Goal: Information Seeking & Learning: Understand process/instructions

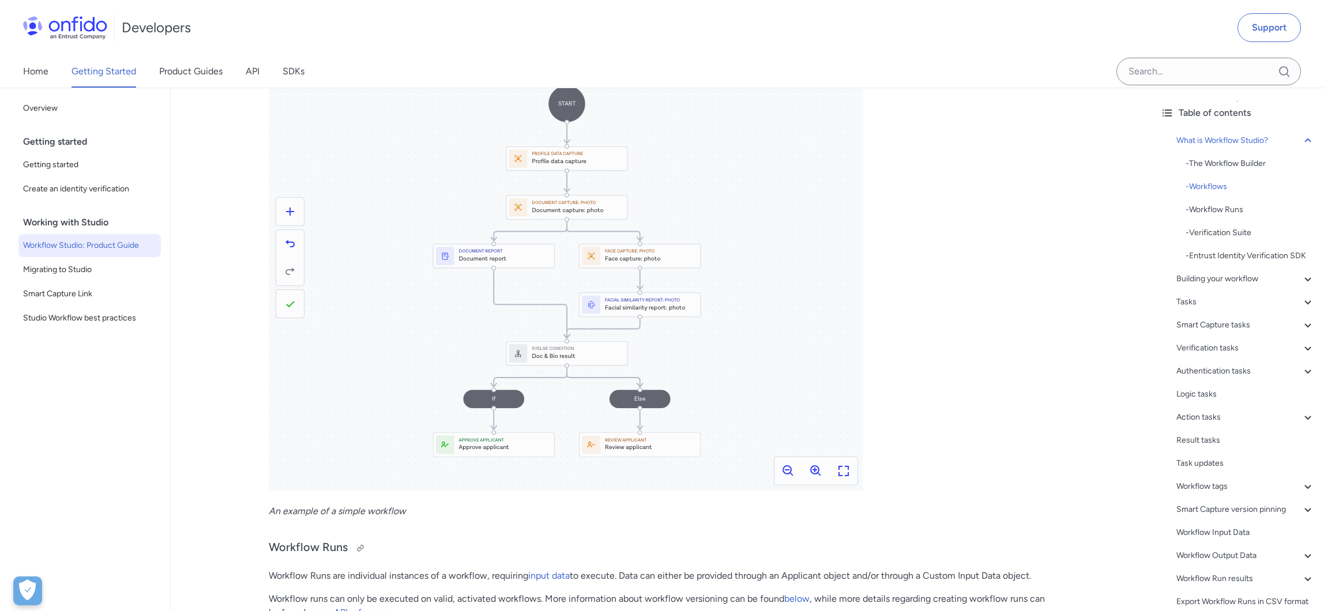
click at [299, 547] on h3 "Workflow Runs" at bounding box center [661, 548] width 784 height 18
click at [284, 506] on em "An example of a simple workflow" at bounding box center [337, 511] width 137 height 11
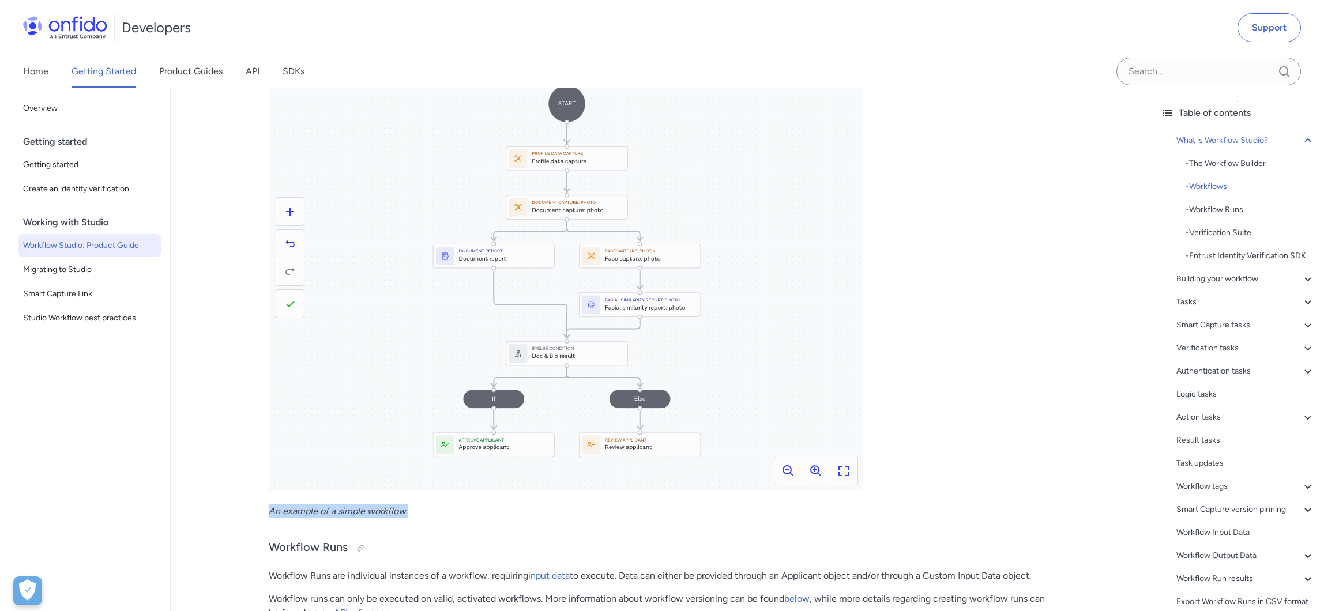
click at [284, 506] on em "An example of a simple workflow" at bounding box center [337, 511] width 137 height 11
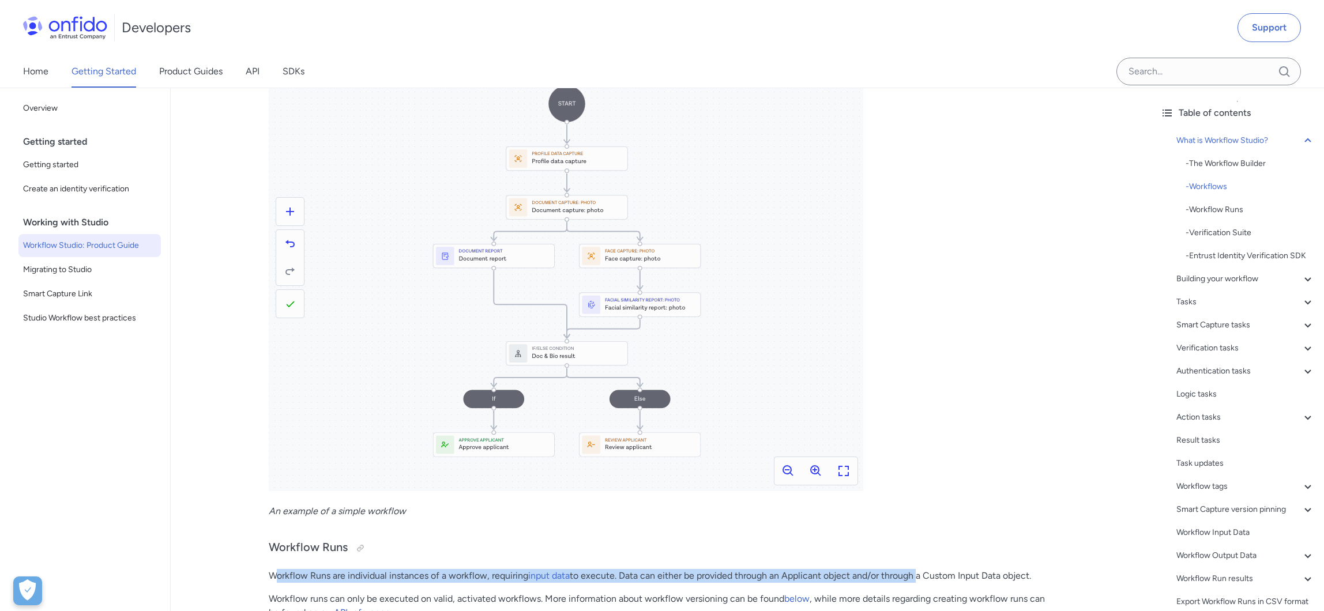
drag, startPoint x: 274, startPoint y: 570, endPoint x: 918, endPoint y: 581, distance: 643.6
click at [918, 581] on p "Workflow Runs are individual instances of a workflow, requiring input data to e…" at bounding box center [661, 576] width 784 height 14
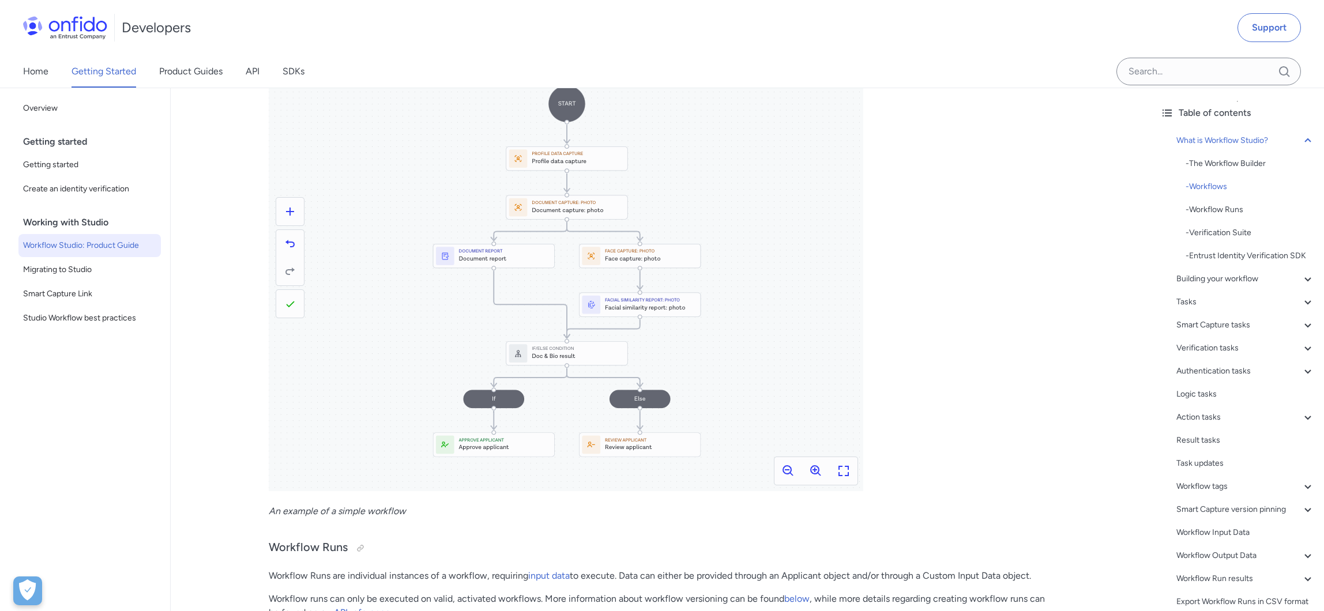
click at [341, 577] on p "Workflow Runs are individual instances of a workflow, requiring input data to e…" at bounding box center [661, 576] width 784 height 14
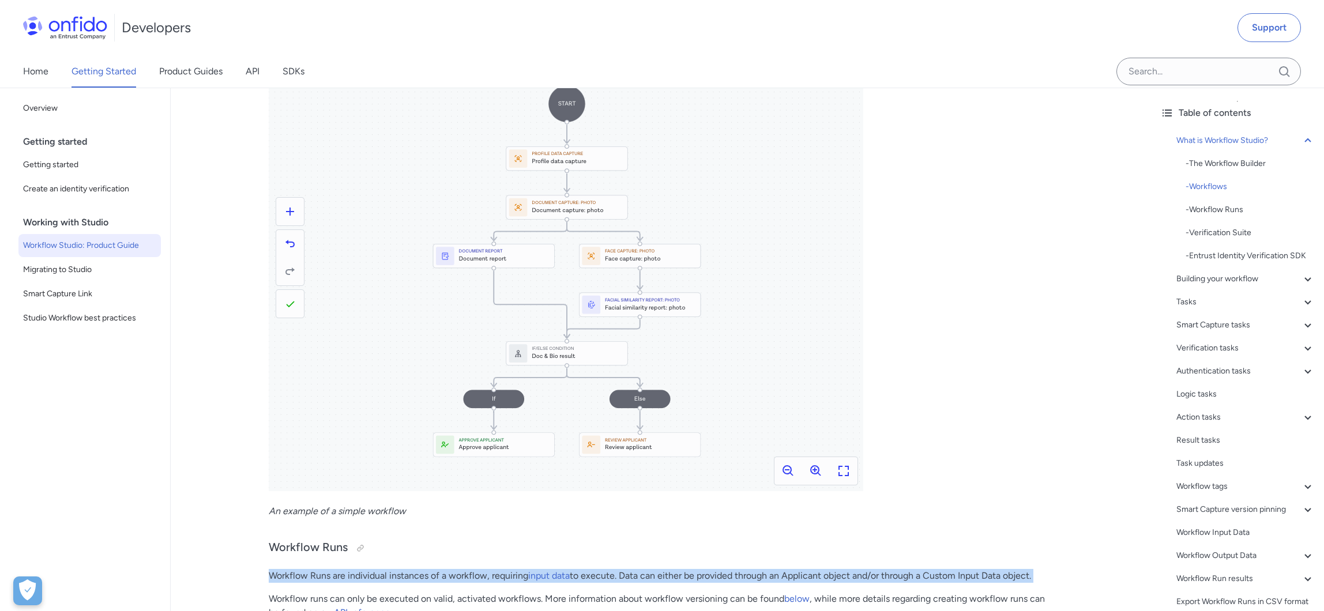
click at [341, 577] on p "Workflow Runs are individual instances of a workflow, requiring input data to e…" at bounding box center [661, 576] width 784 height 14
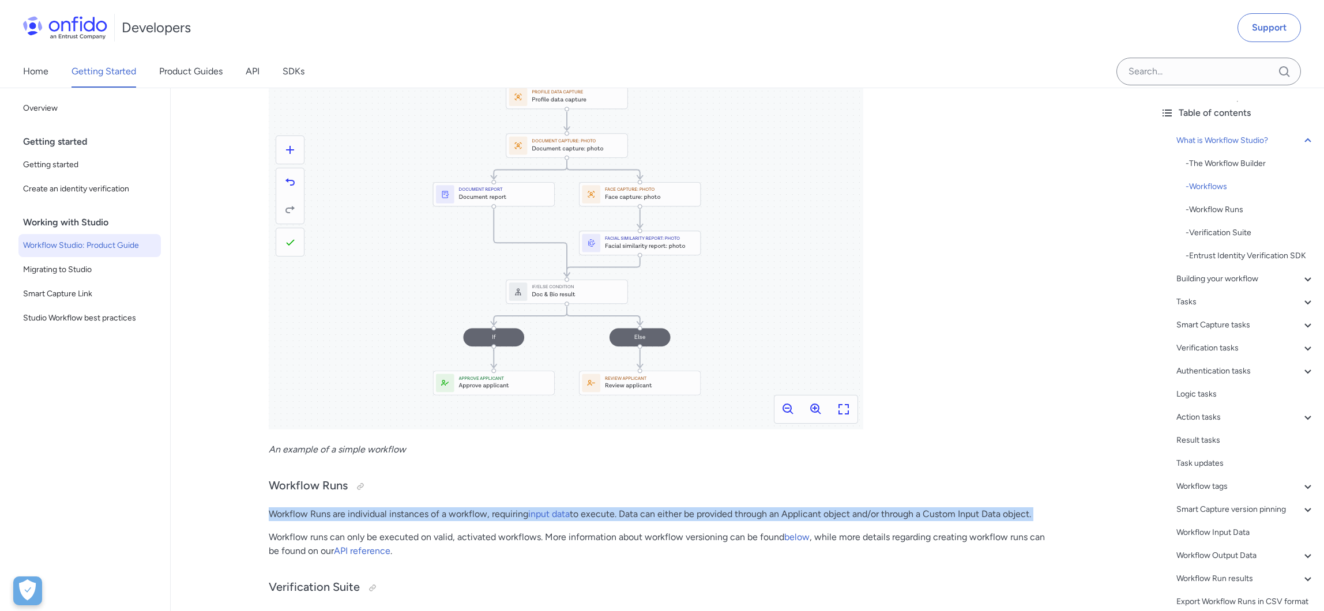
scroll to position [662, 0]
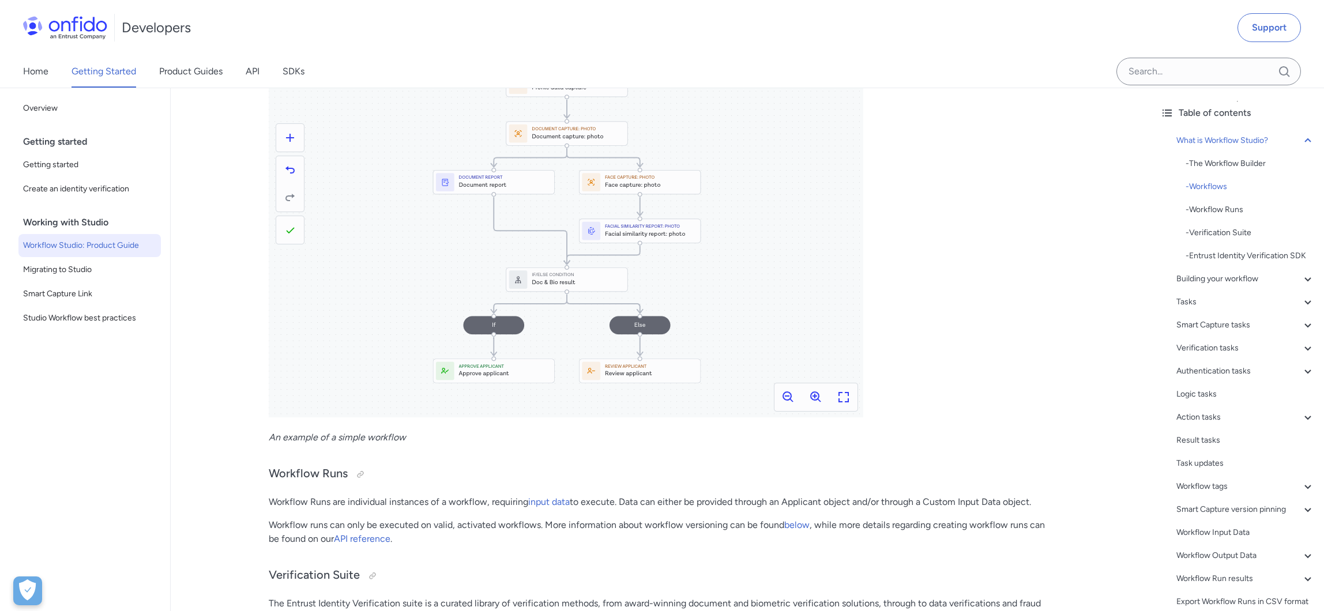
click at [349, 528] on p "Workflow runs can only be executed on valid, activated workflows. More informat…" at bounding box center [661, 532] width 784 height 28
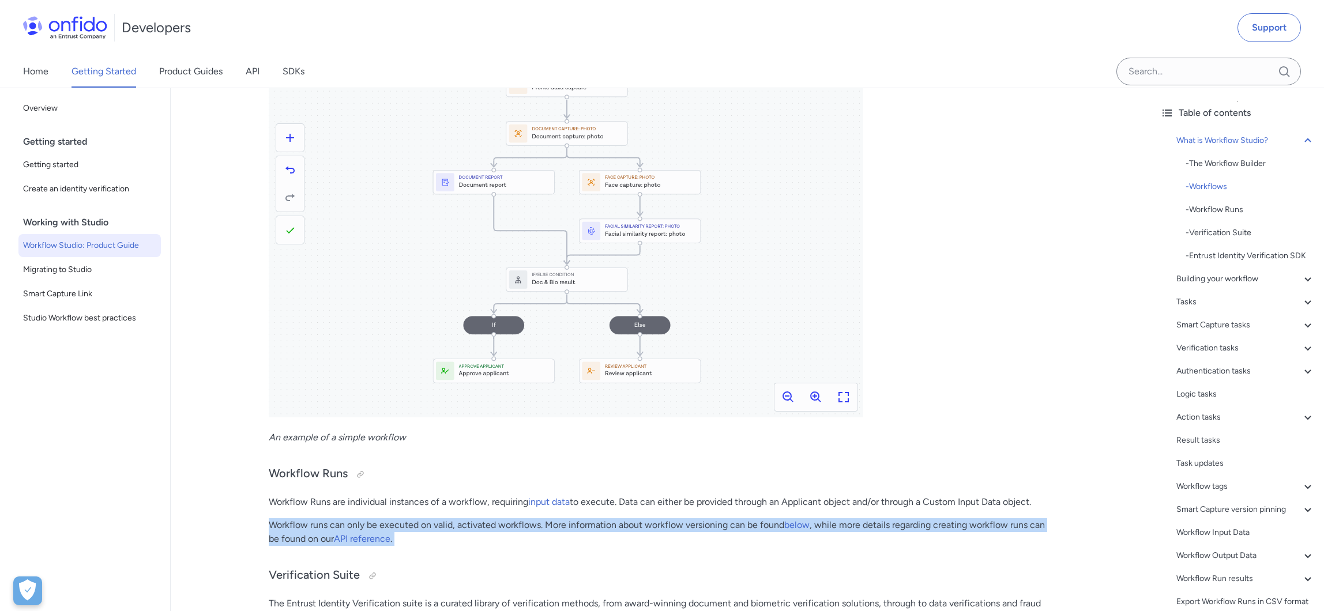
click at [349, 528] on p "Workflow runs can only be executed on valid, activated workflows. More informat…" at bounding box center [661, 532] width 784 height 28
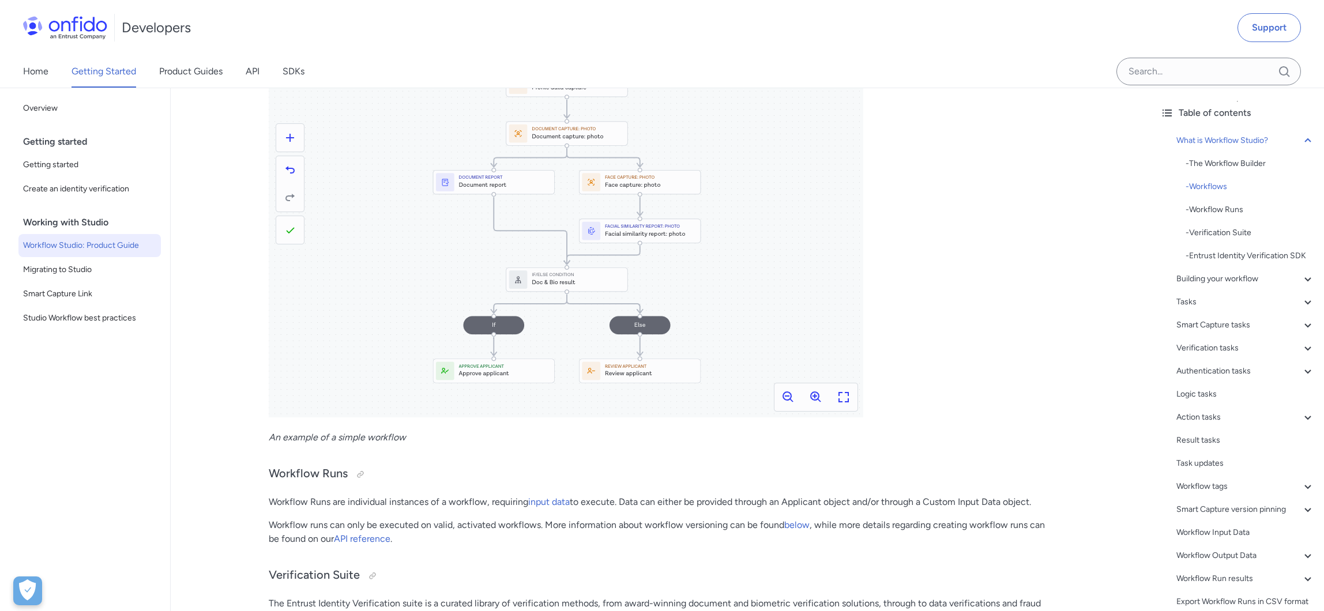
click at [298, 503] on p "Workflow Runs are individual instances of a workflow, requiring input data to e…" at bounding box center [661, 502] width 784 height 14
click at [313, 503] on p "Workflow Runs are individual instances of a workflow, requiring input data to e…" at bounding box center [661, 502] width 784 height 14
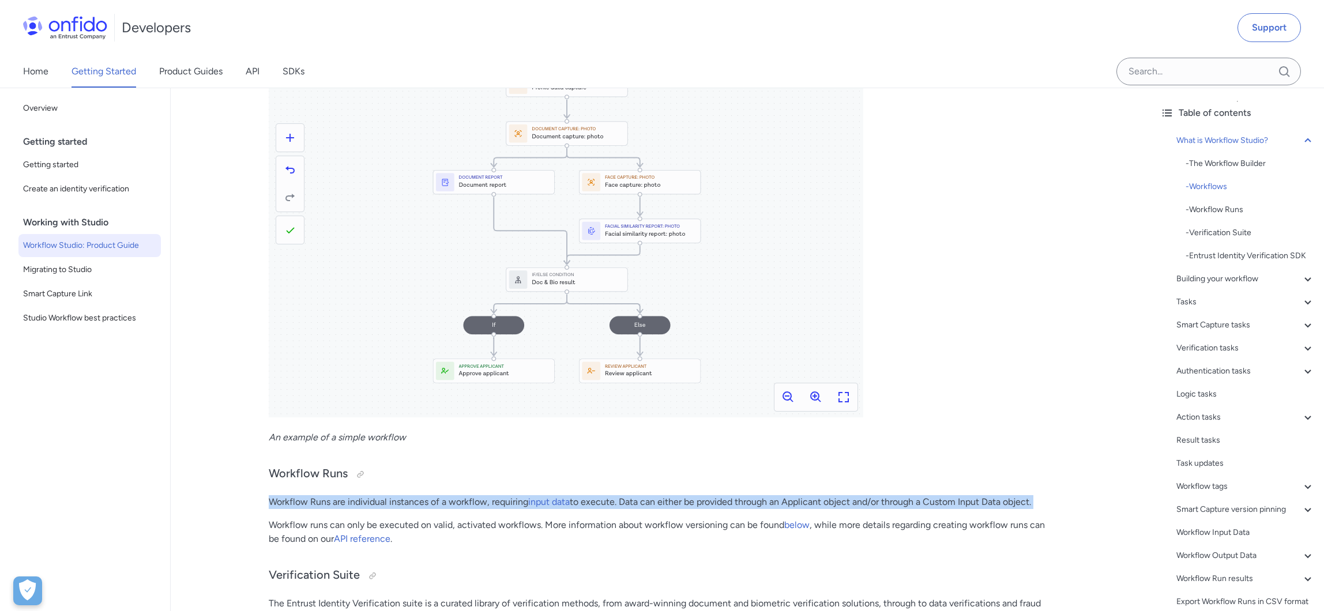
click at [313, 503] on p "Workflow Runs are individual instances of a workflow, requiring input data to e…" at bounding box center [661, 502] width 784 height 14
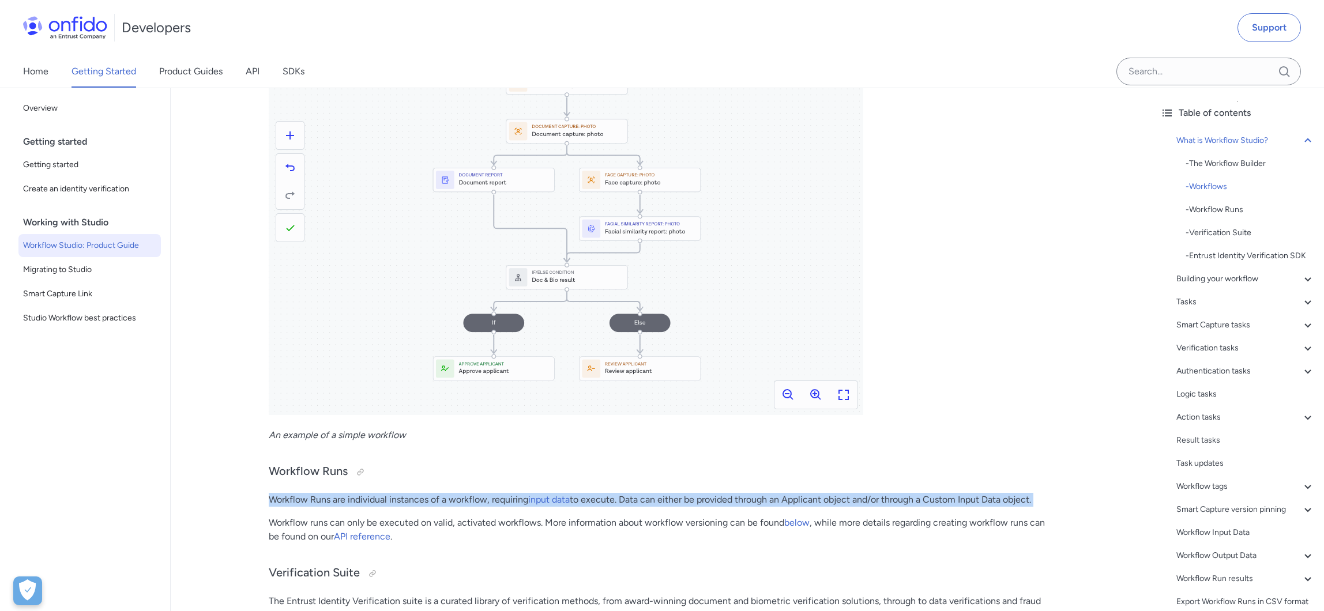
click at [313, 503] on p "Workflow Runs are individual instances of a workflow, requiring input data to e…" at bounding box center [661, 500] width 784 height 14
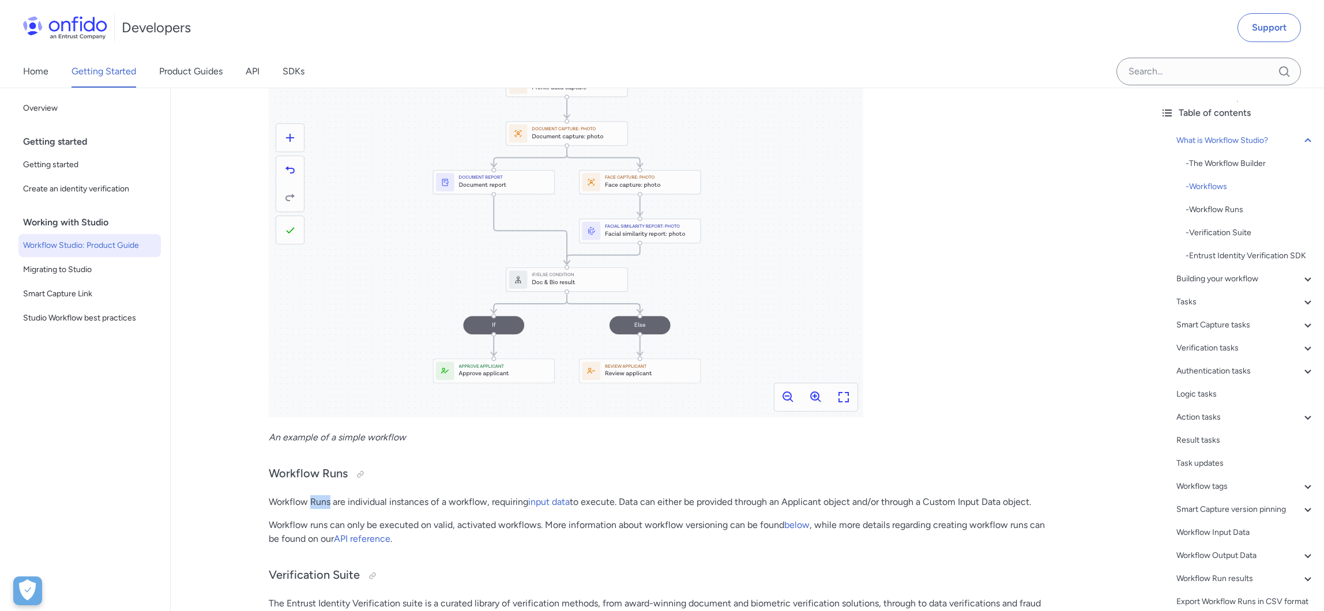
click at [313, 503] on p "Workflow Runs are individual instances of a workflow, requiring input data to e…" at bounding box center [661, 502] width 784 height 14
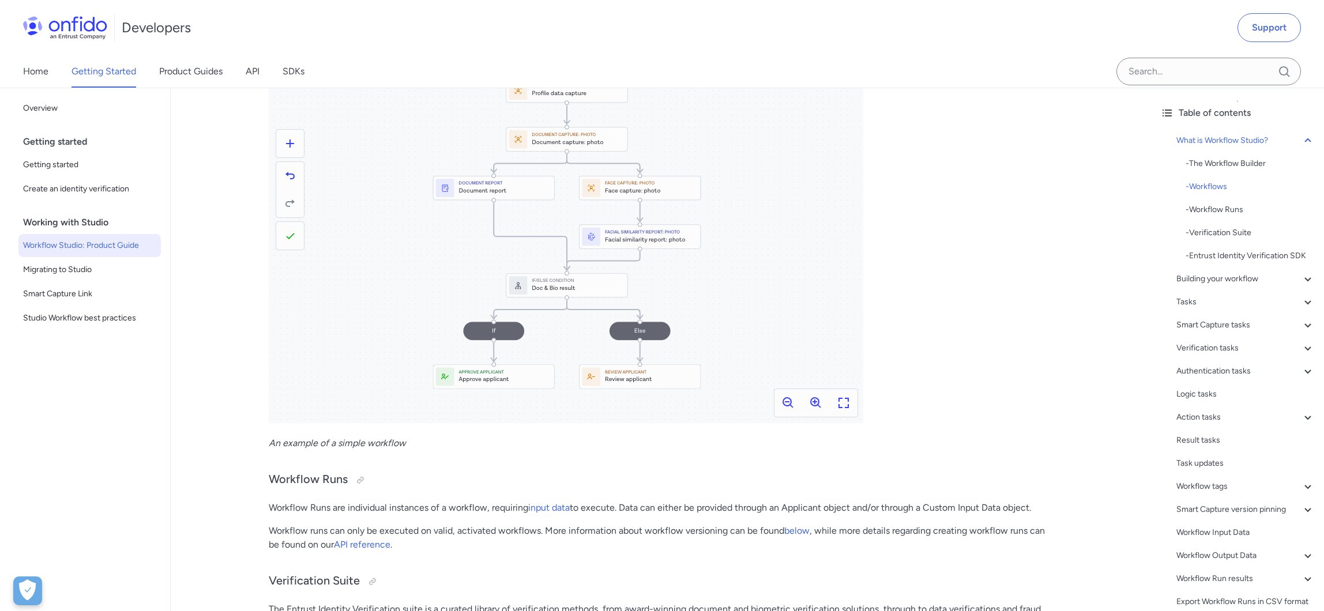
click at [305, 533] on p "Workflow runs can only be executed on valid, activated workflows. More informat…" at bounding box center [661, 538] width 784 height 28
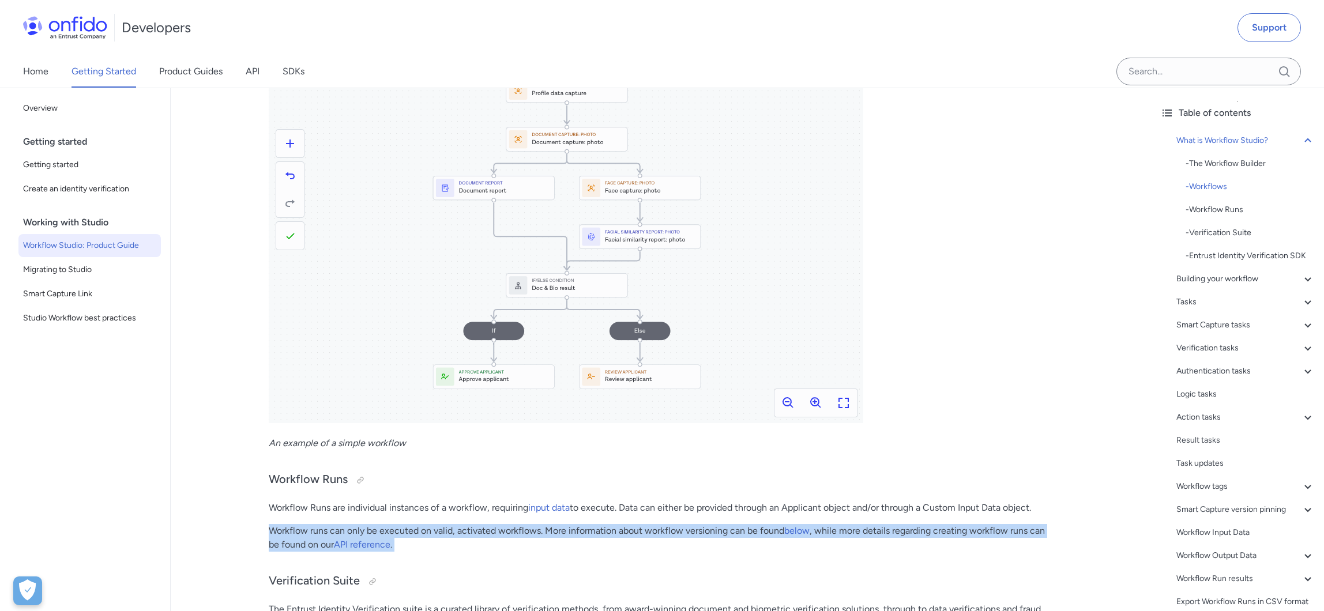
click at [305, 533] on p "Workflow runs can only be executed on valid, activated workflows. More informat…" at bounding box center [661, 538] width 784 height 28
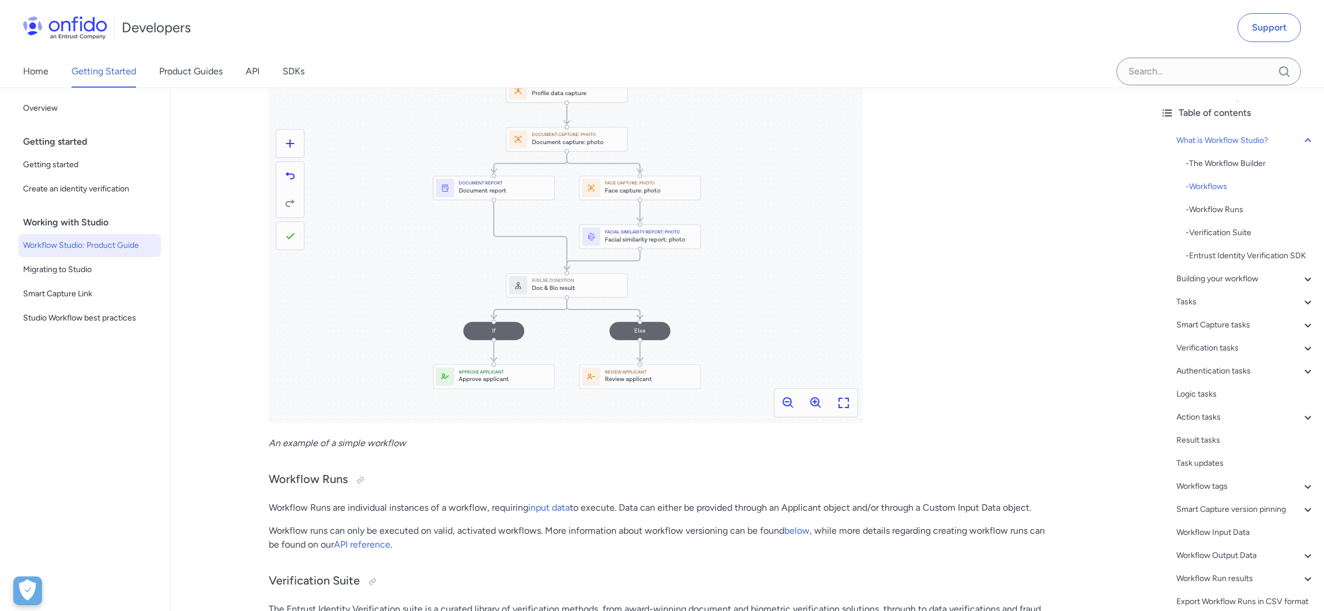
click at [302, 511] on p "Workflow Runs are individual instances of a workflow, requiring input data to e…" at bounding box center [661, 508] width 784 height 14
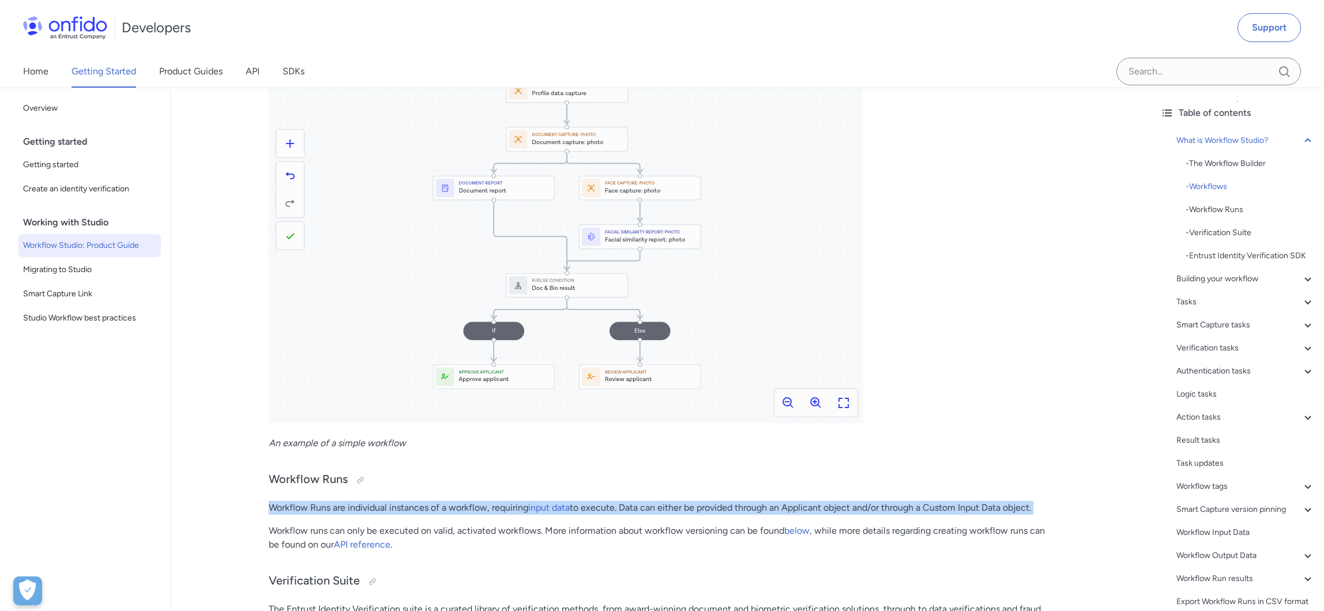
click at [302, 511] on p "Workflow Runs are individual instances of a workflow, requiring input data to e…" at bounding box center [661, 508] width 784 height 14
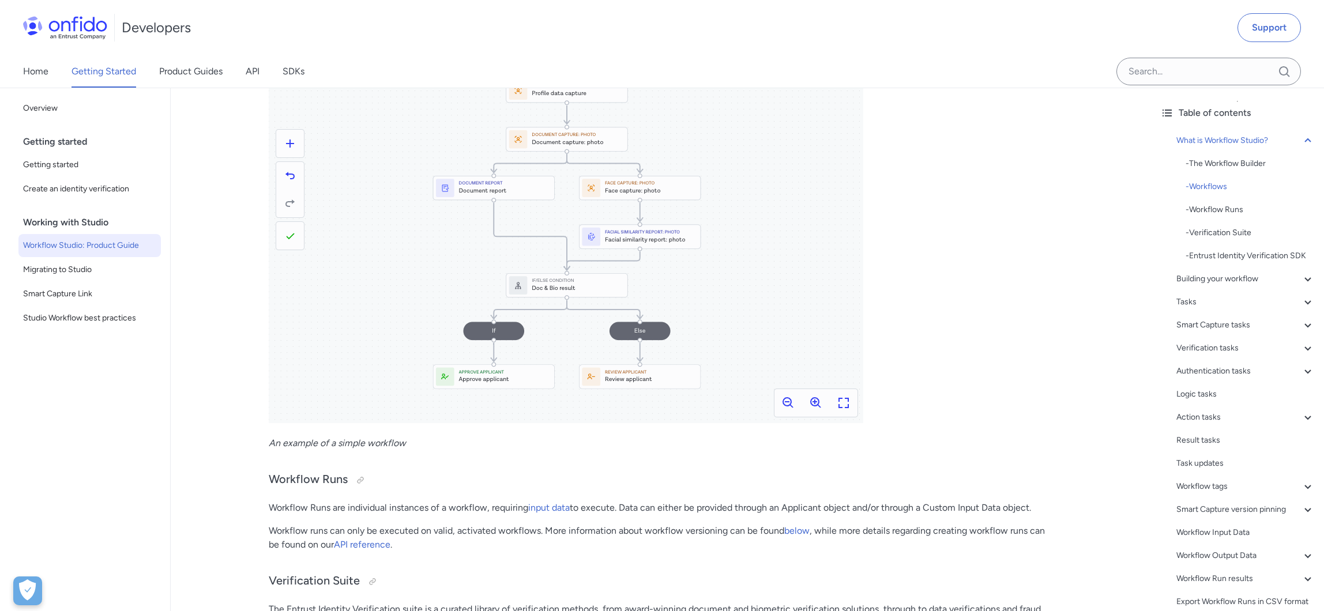
click at [302, 541] on p "Workflow runs can only be executed on valid, activated workflows. More informat…" at bounding box center [661, 538] width 784 height 28
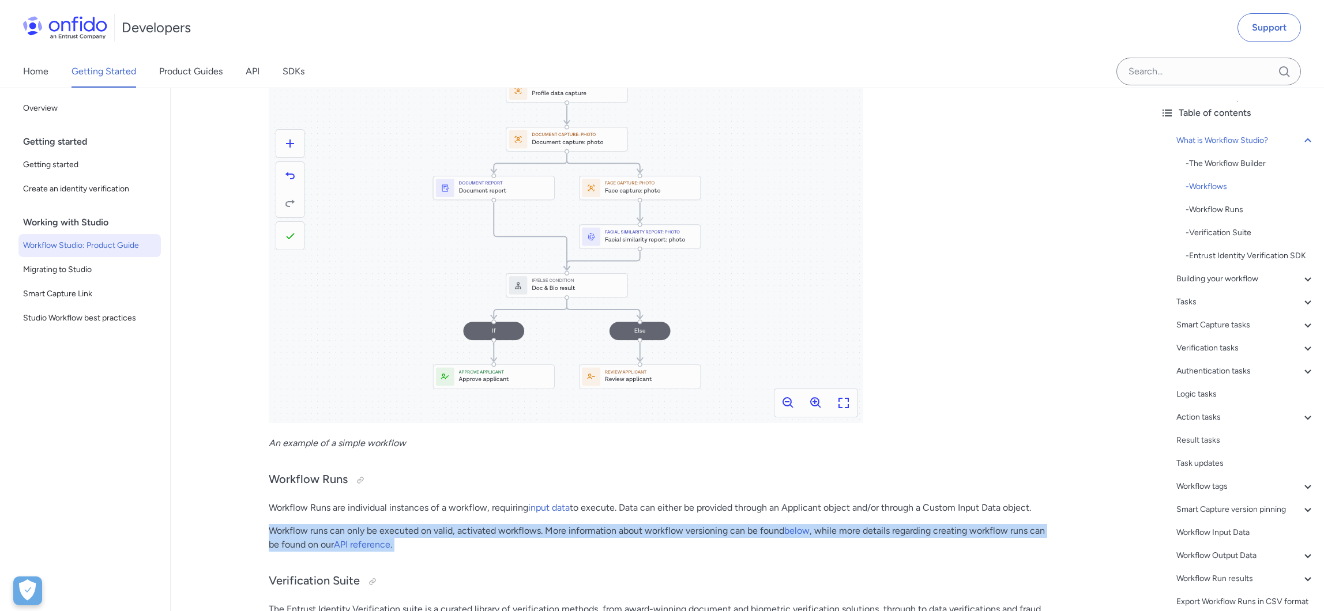
click at [302, 541] on p "Workflow runs can only be executed on valid, activated workflows. More informat…" at bounding box center [661, 538] width 784 height 28
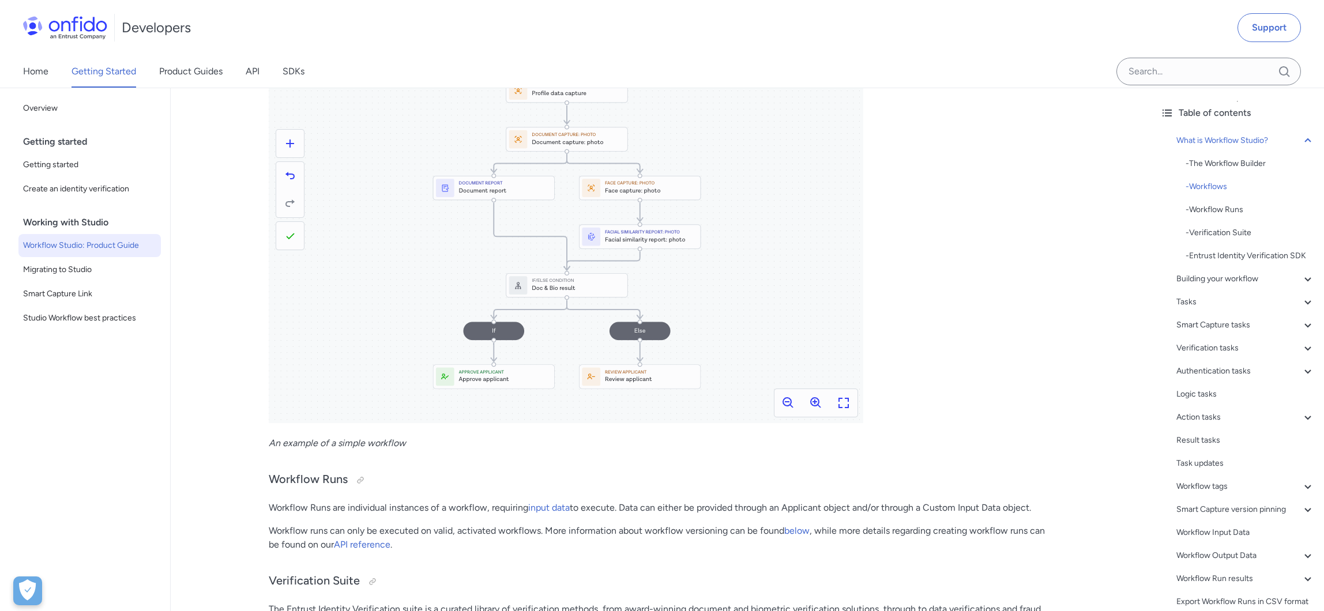
click at [307, 509] on p "Workflow Runs are individual instances of a workflow, requiring input data to e…" at bounding box center [661, 508] width 784 height 14
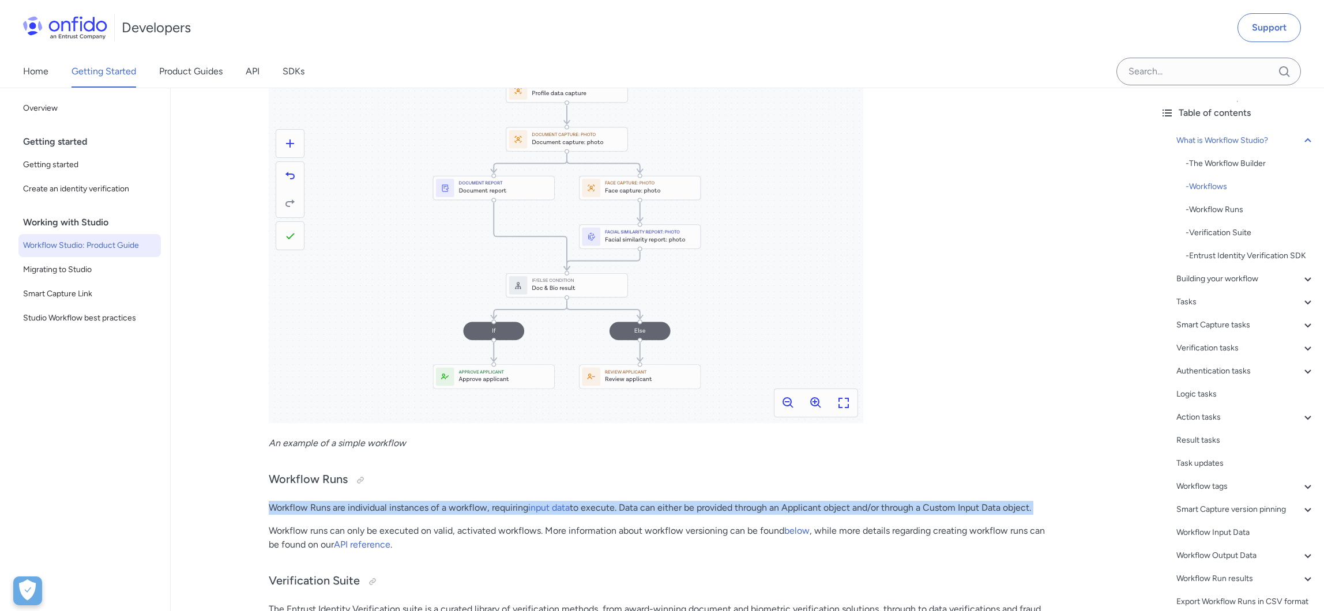
click at [307, 509] on p "Workflow Runs are individual instances of a workflow, requiring input data to e…" at bounding box center [661, 508] width 784 height 14
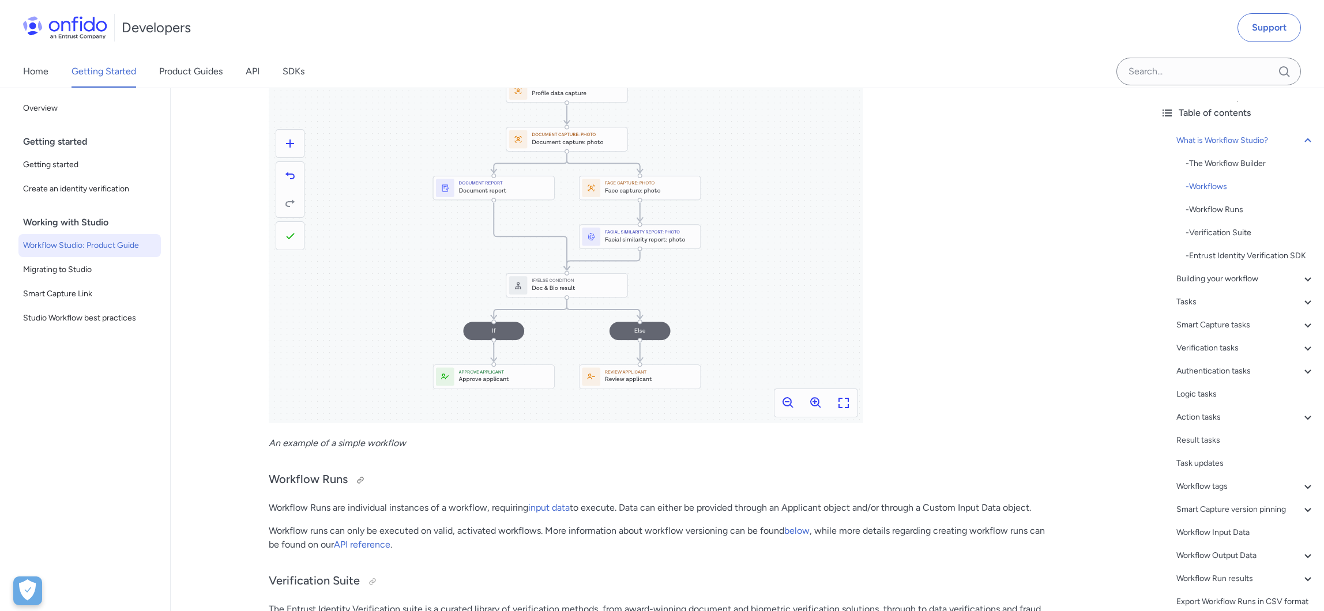
click at [307, 474] on h3 "Workflow Runs" at bounding box center [661, 480] width 784 height 18
click at [301, 510] on p "Workflow Runs are individual instances of a workflow, requiring input data to e…" at bounding box center [661, 508] width 784 height 14
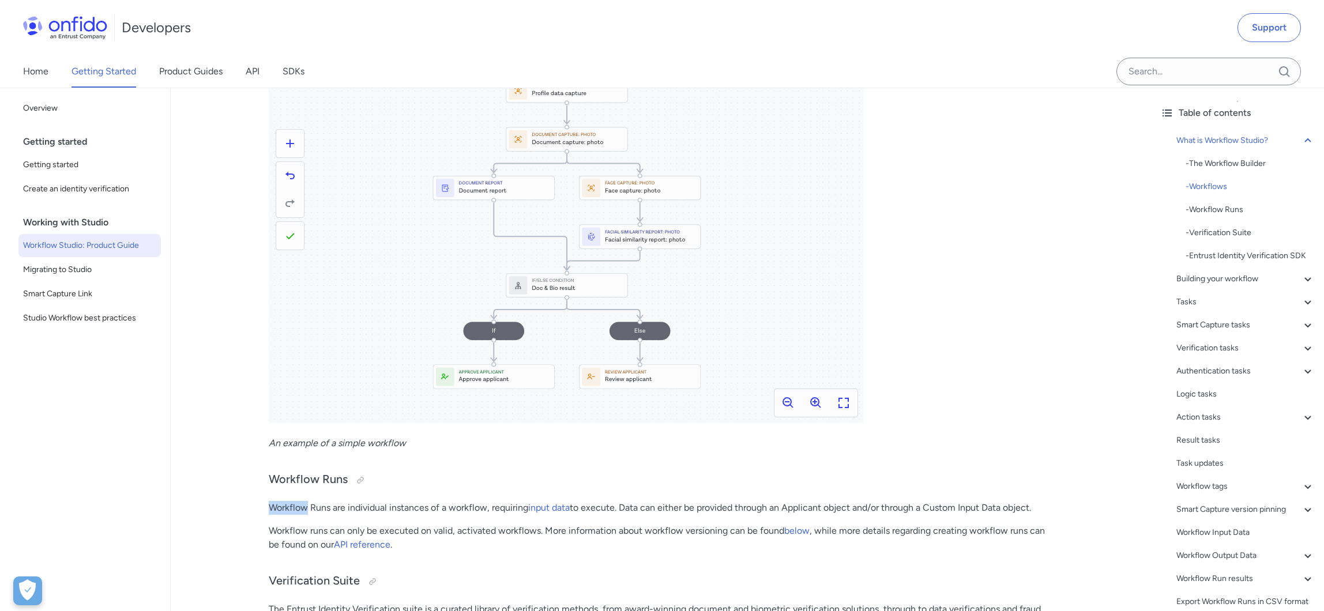
click at [301, 510] on p "Workflow Runs are individual instances of a workflow, requiring input data to e…" at bounding box center [661, 508] width 784 height 14
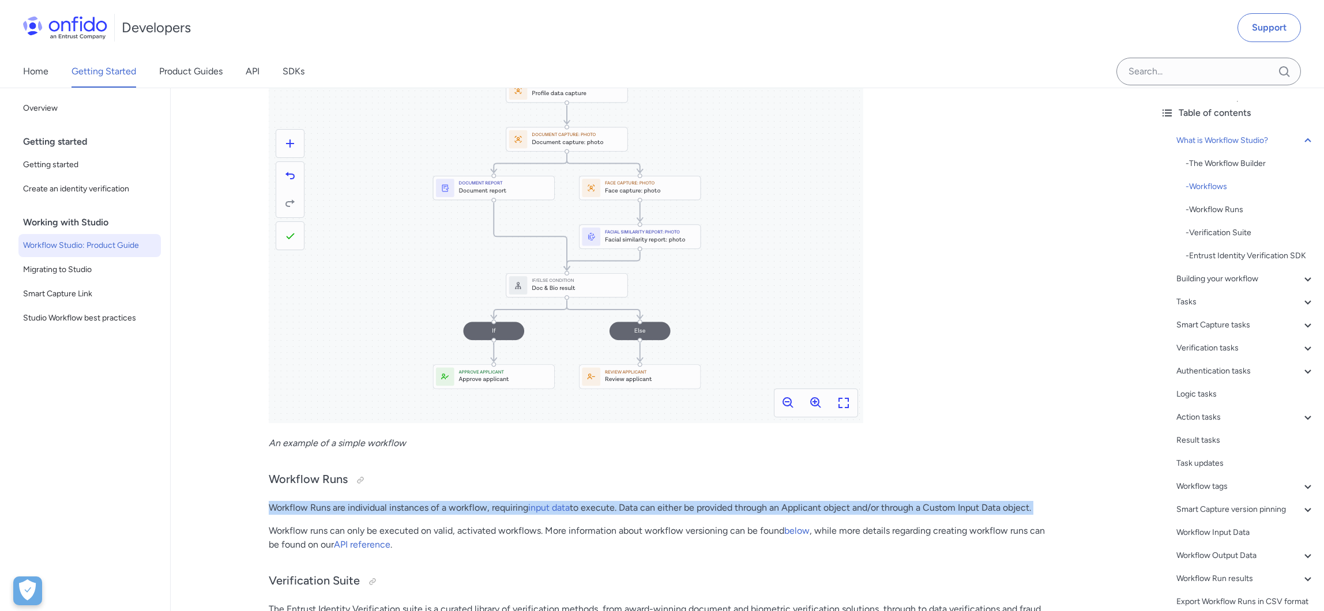
click at [301, 510] on p "Workflow Runs are individual instances of a workflow, requiring input data to e…" at bounding box center [661, 508] width 784 height 14
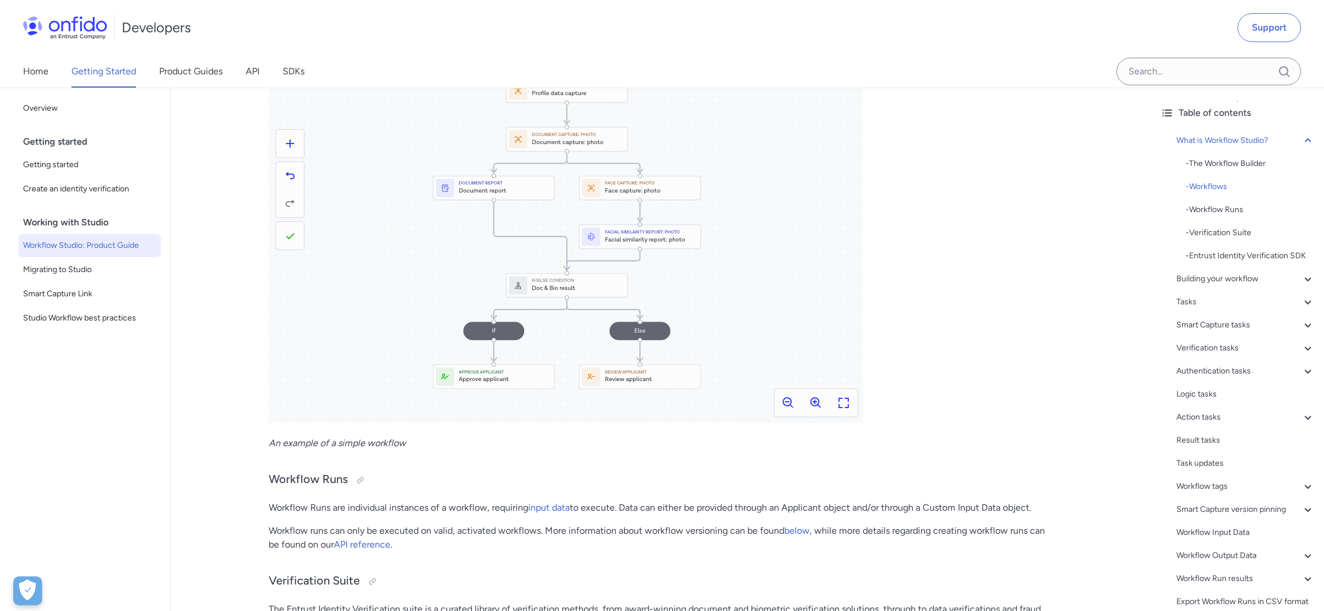
click at [302, 537] on p "Workflow runs can only be executed on valid, activated workflows. More informat…" at bounding box center [661, 538] width 784 height 28
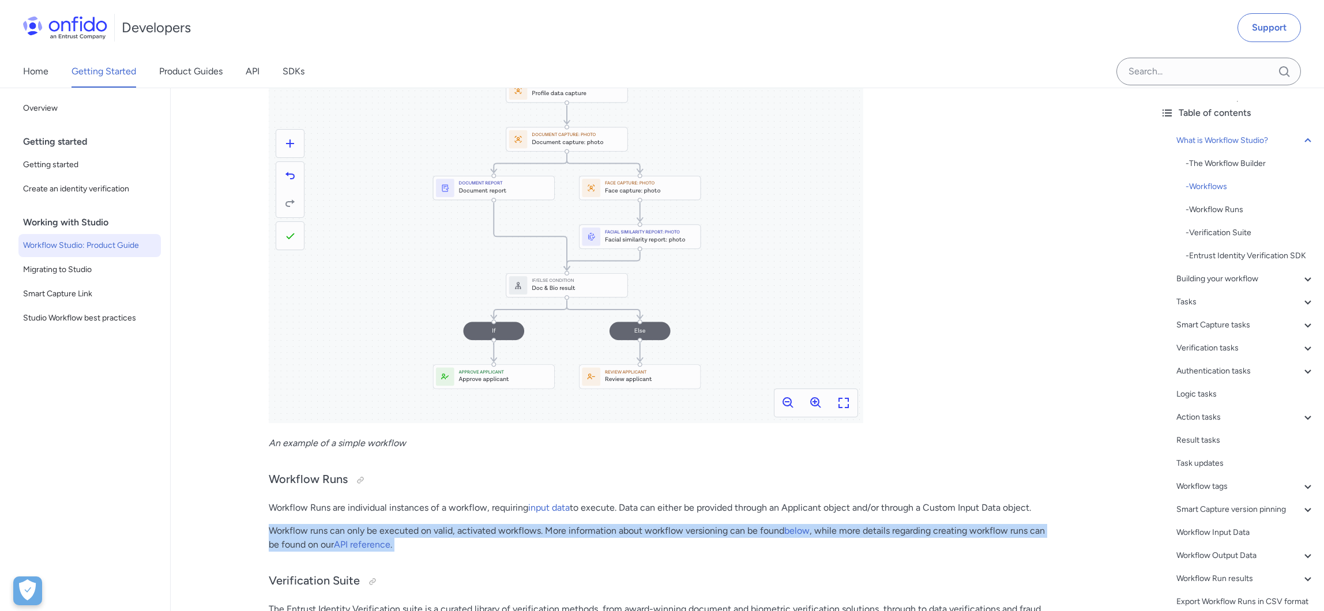
click at [302, 537] on p "Workflow runs can only be executed on valid, activated workflows. More informat…" at bounding box center [661, 538] width 784 height 28
click at [307, 535] on p "Workflow runs can only be executed on valid, activated workflows. More informat…" at bounding box center [661, 538] width 784 height 28
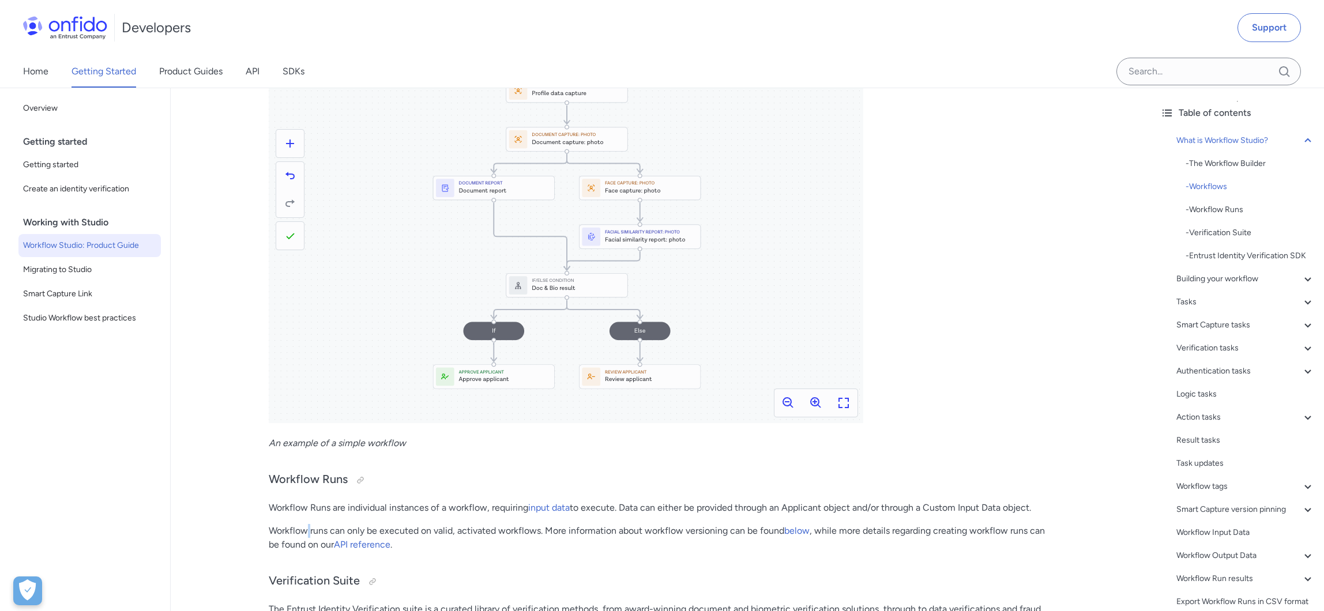
click at [307, 535] on p "Workflow runs can only be executed on valid, activated workflows. More informat…" at bounding box center [661, 538] width 784 height 28
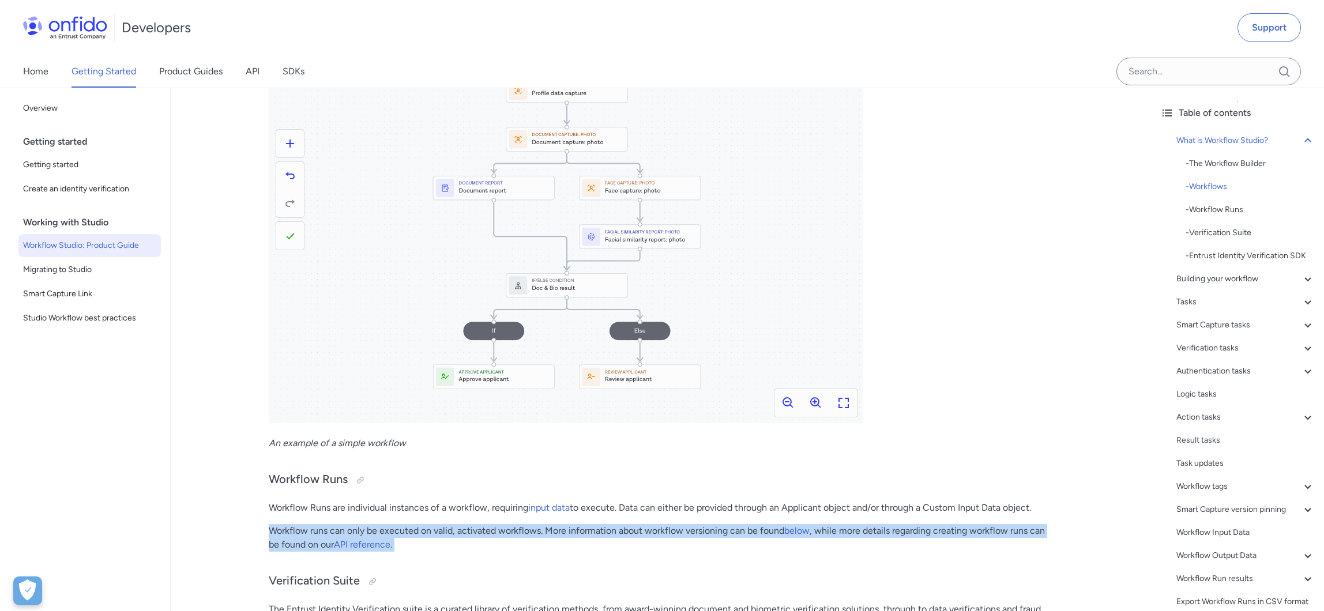
click at [307, 535] on p "Workflow runs can only be executed on valid, activated workflows. More informat…" at bounding box center [661, 538] width 784 height 28
click at [317, 532] on p "Workflow runs can only be executed on valid, activated workflows. More informat…" at bounding box center [661, 538] width 784 height 28
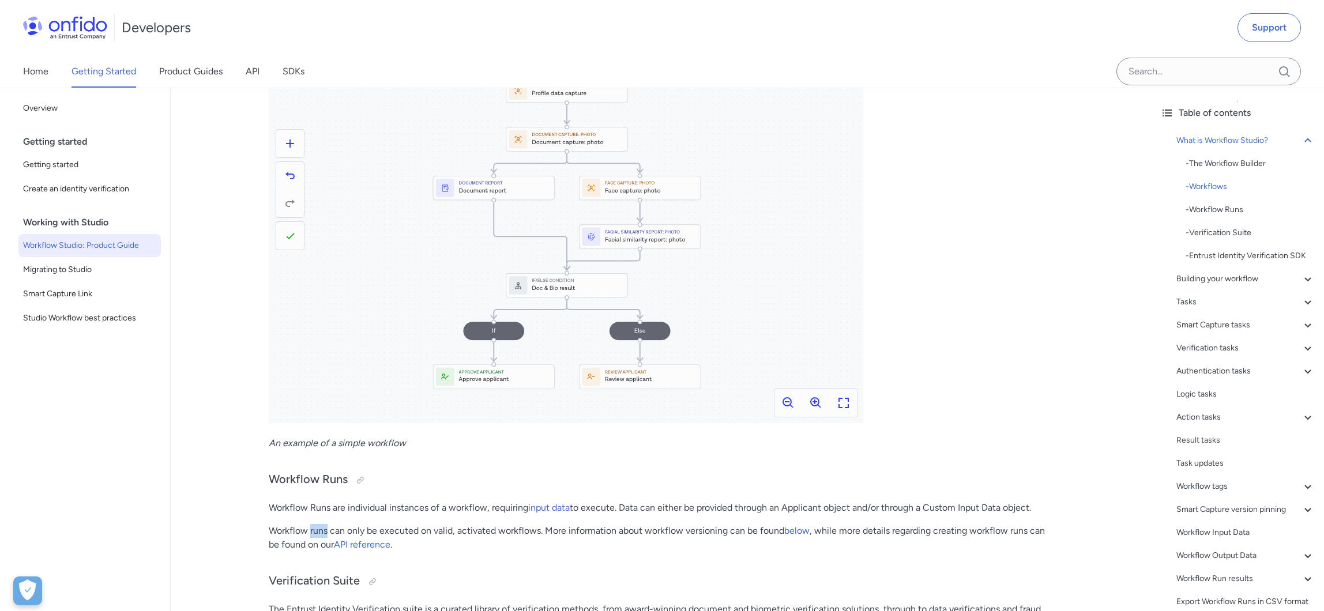
click at [317, 532] on p "Workflow runs can only be executed on valid, activated workflows. More informat…" at bounding box center [661, 538] width 784 height 28
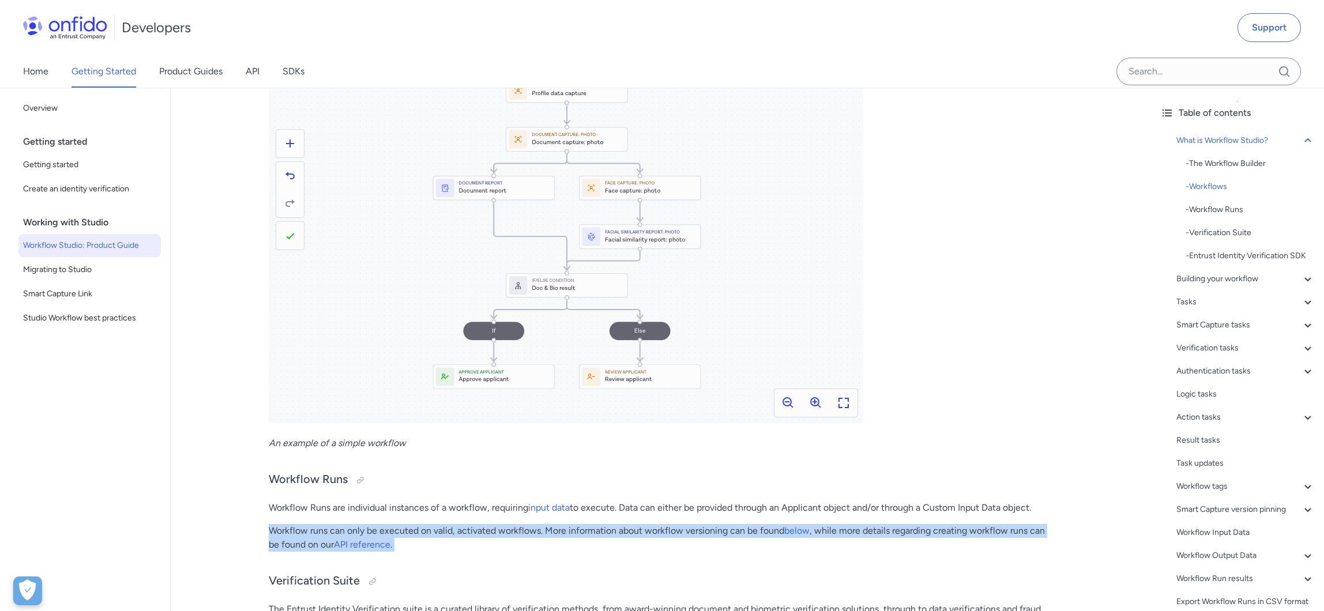
click at [317, 532] on p "Workflow runs can only be executed on valid, activated workflows. More informat…" at bounding box center [661, 538] width 784 height 28
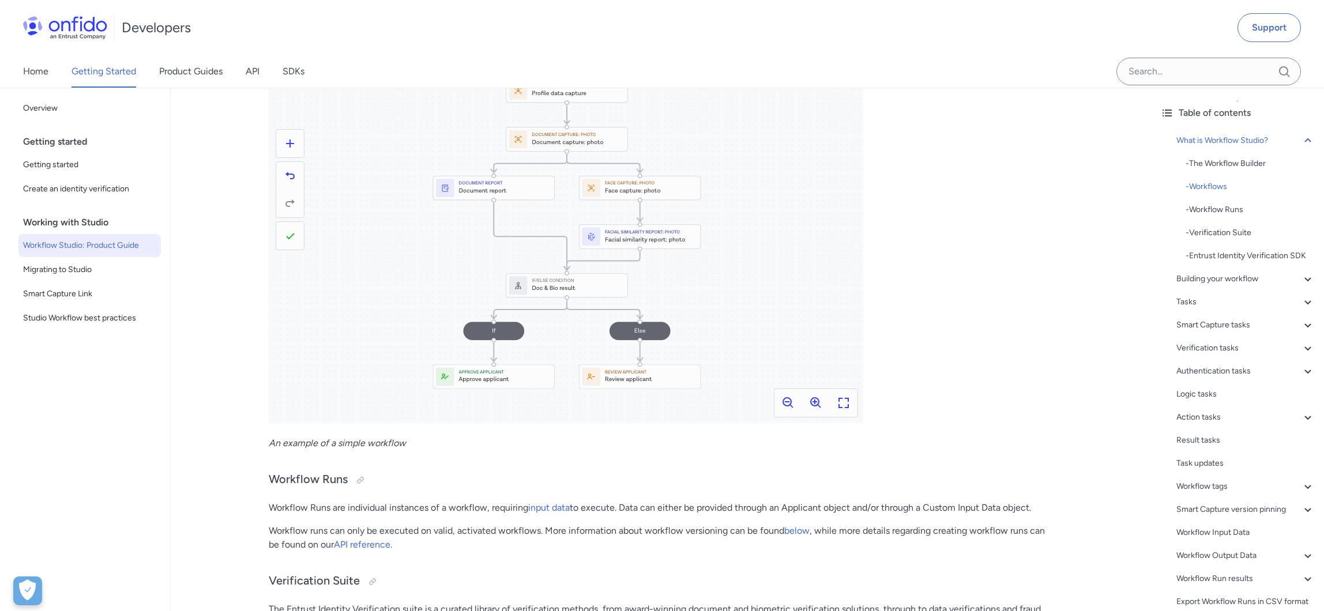
click at [329, 506] on p "Workflow Runs are individual instances of a workflow, requiring input data to e…" at bounding box center [661, 508] width 784 height 14
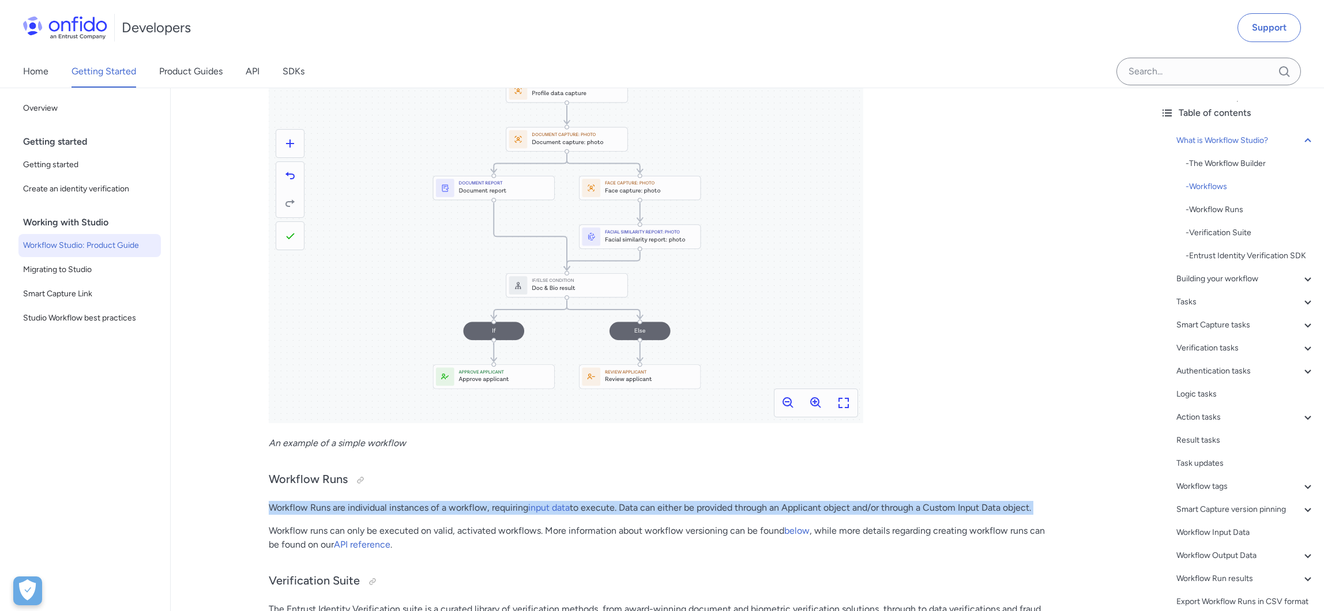
click at [329, 506] on p "Workflow Runs are individual instances of a workflow, requiring input data to e…" at bounding box center [661, 508] width 784 height 14
click at [324, 504] on p "Workflow Runs are individual instances of a workflow, requiring input data to e…" at bounding box center [661, 508] width 784 height 14
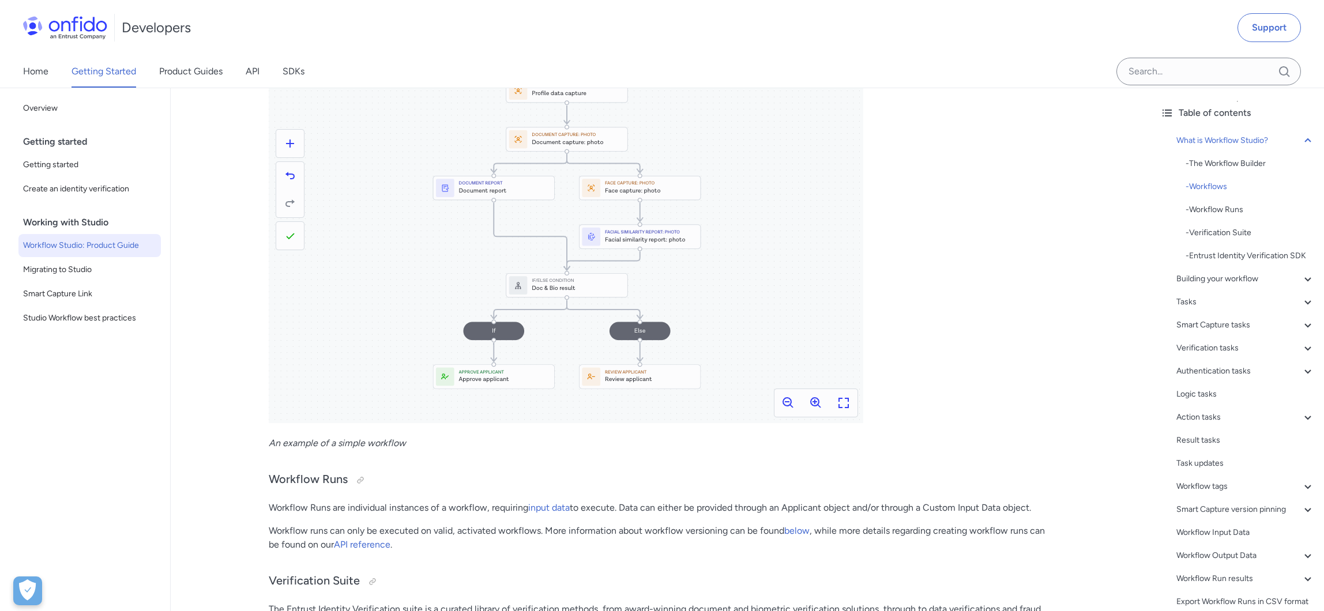
click at [365, 525] on p "Workflow runs can only be executed on valid, activated workflows. More informat…" at bounding box center [661, 538] width 784 height 28
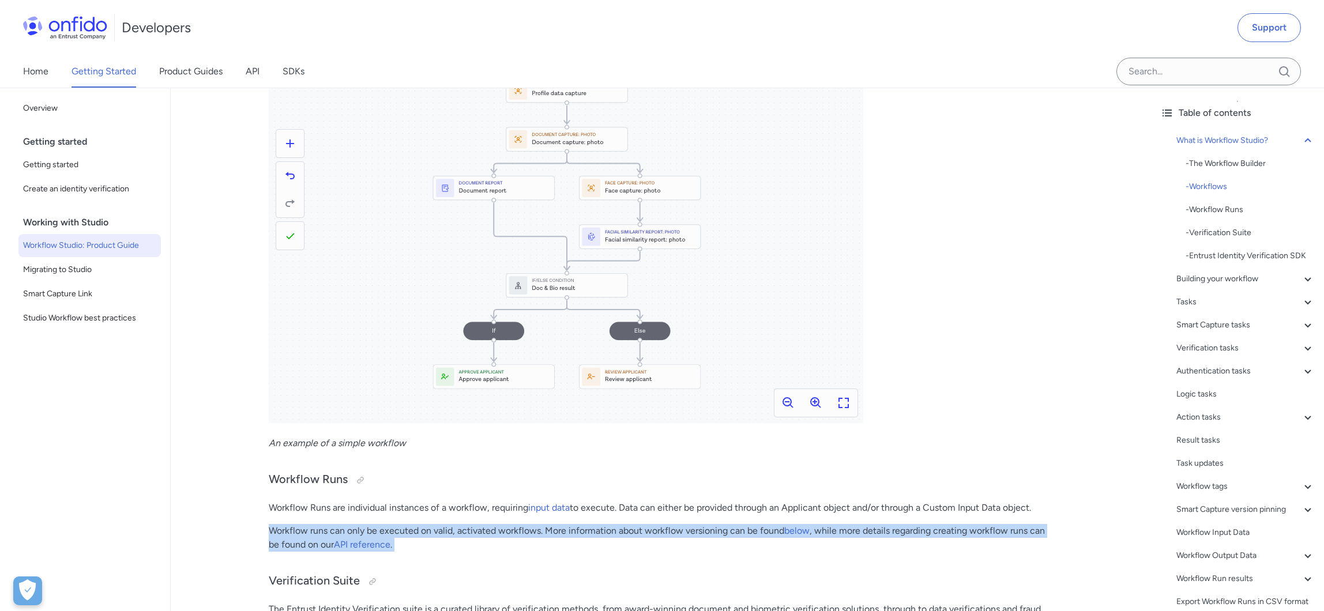
click at [365, 525] on p "Workflow runs can only be executed on valid, activated workflows. More informat…" at bounding box center [661, 538] width 784 height 28
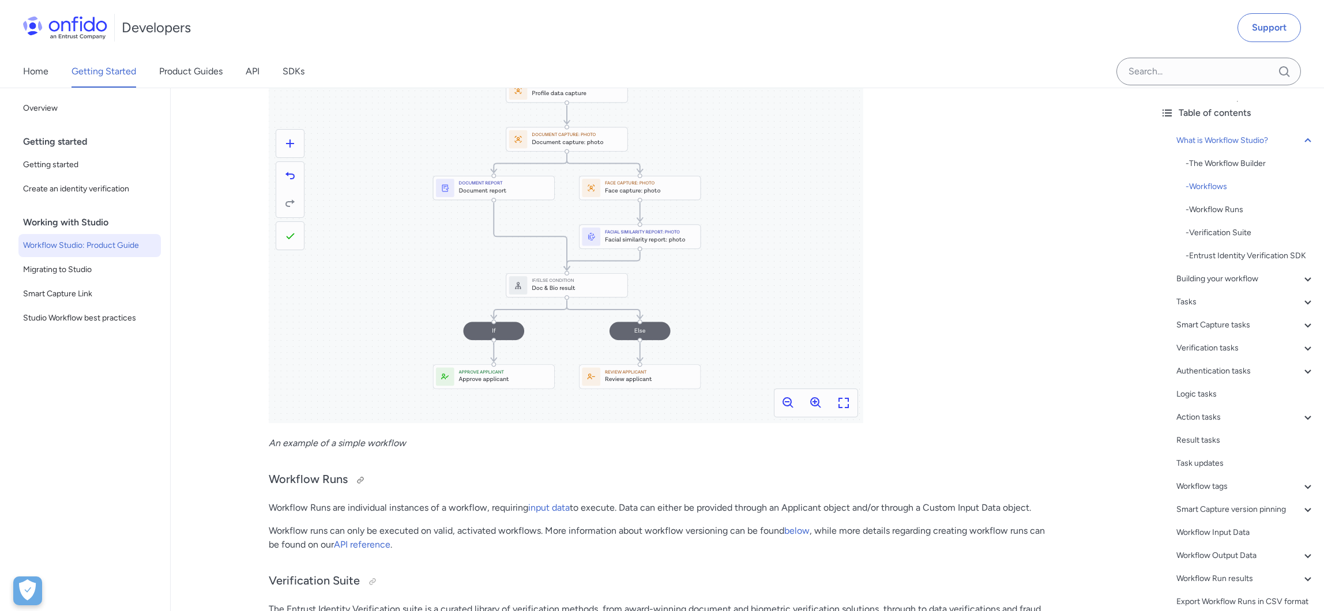
click at [298, 478] on h3 "Workflow Runs" at bounding box center [661, 480] width 784 height 18
click at [314, 506] on p "Workflow Runs are individual instances of a workflow, requiring input data to e…" at bounding box center [661, 508] width 784 height 14
click at [313, 506] on p "Workflow Runs are individual instances of a workflow, requiring input data to e…" at bounding box center [661, 508] width 784 height 14
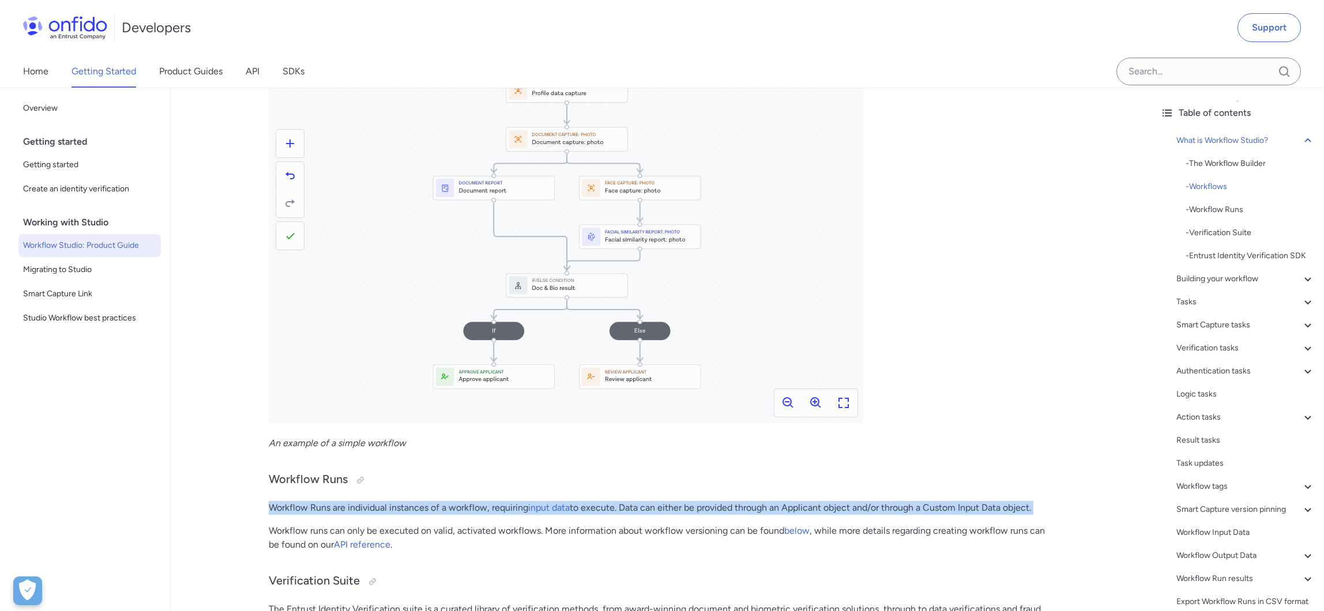
click at [314, 506] on p "Workflow Runs are individual instances of a workflow, requiring input data to e…" at bounding box center [661, 508] width 784 height 14
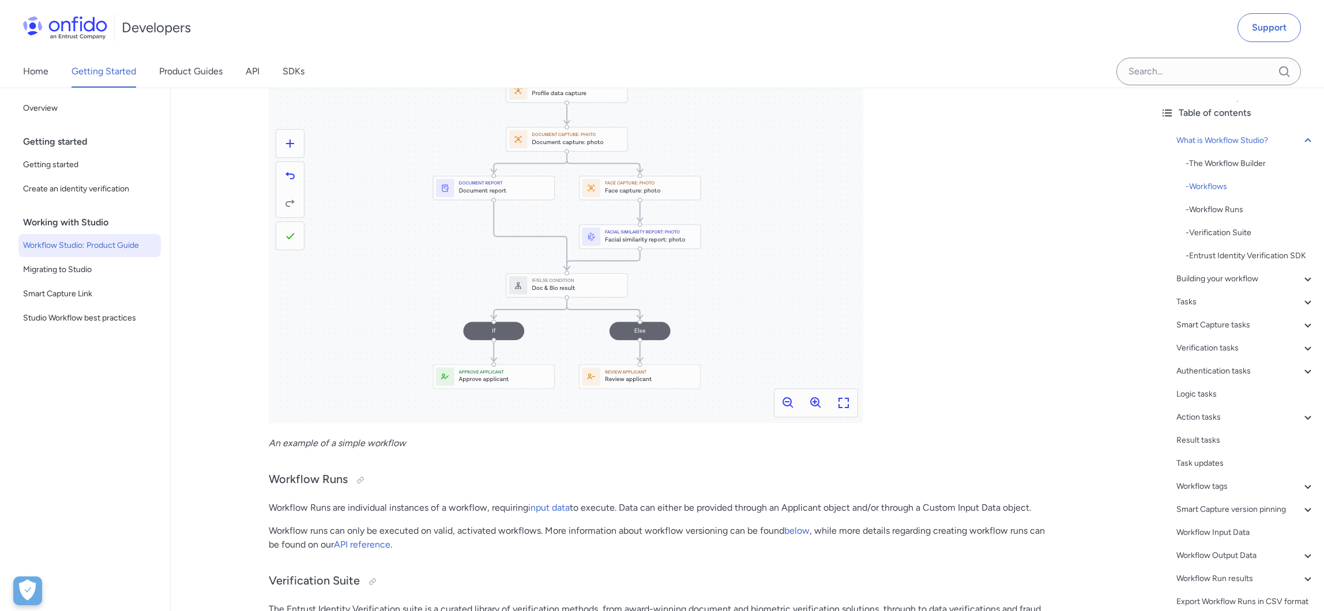
click at [326, 526] on p "Workflow runs can only be executed on valid, activated workflows. More informat…" at bounding box center [661, 538] width 784 height 28
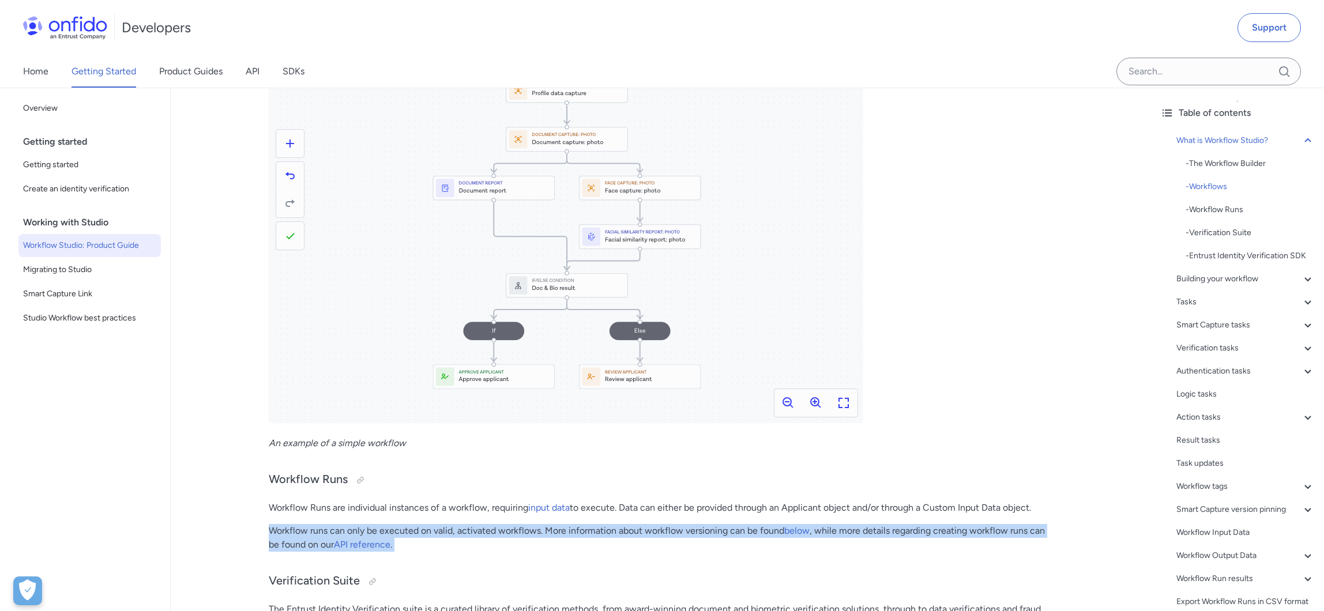
click at [326, 526] on p "Workflow runs can only be executed on valid, activated workflows. More informat…" at bounding box center [661, 538] width 784 height 28
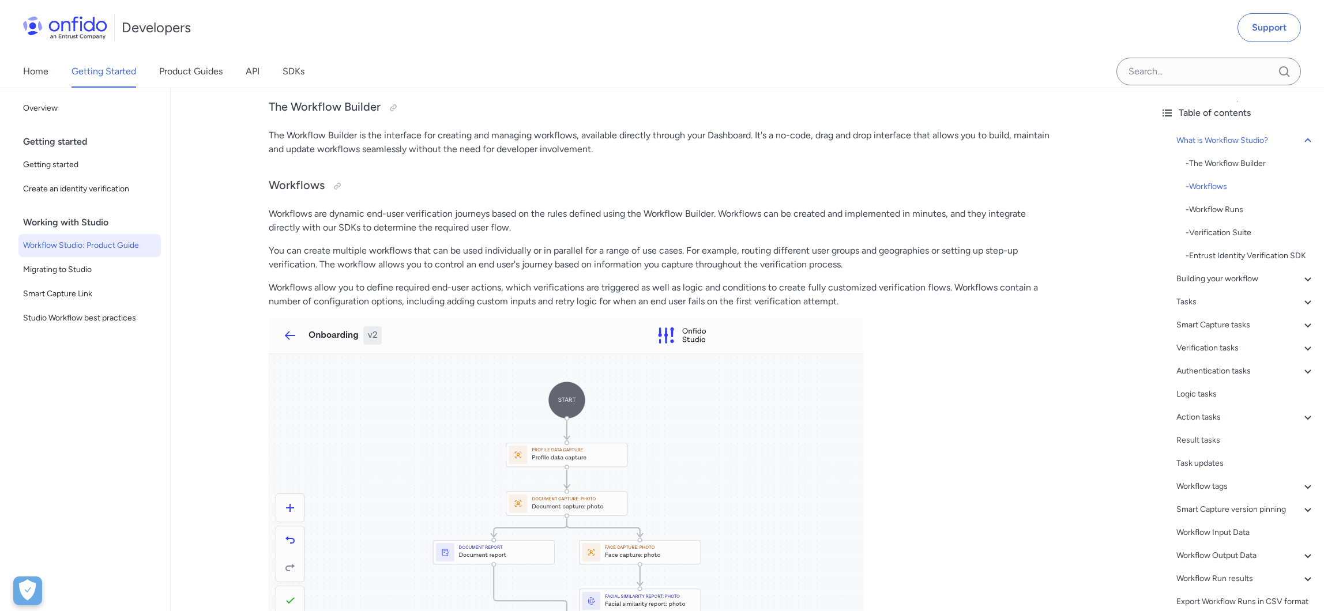
scroll to position [248, 0]
